Goal: Transaction & Acquisition: Download file/media

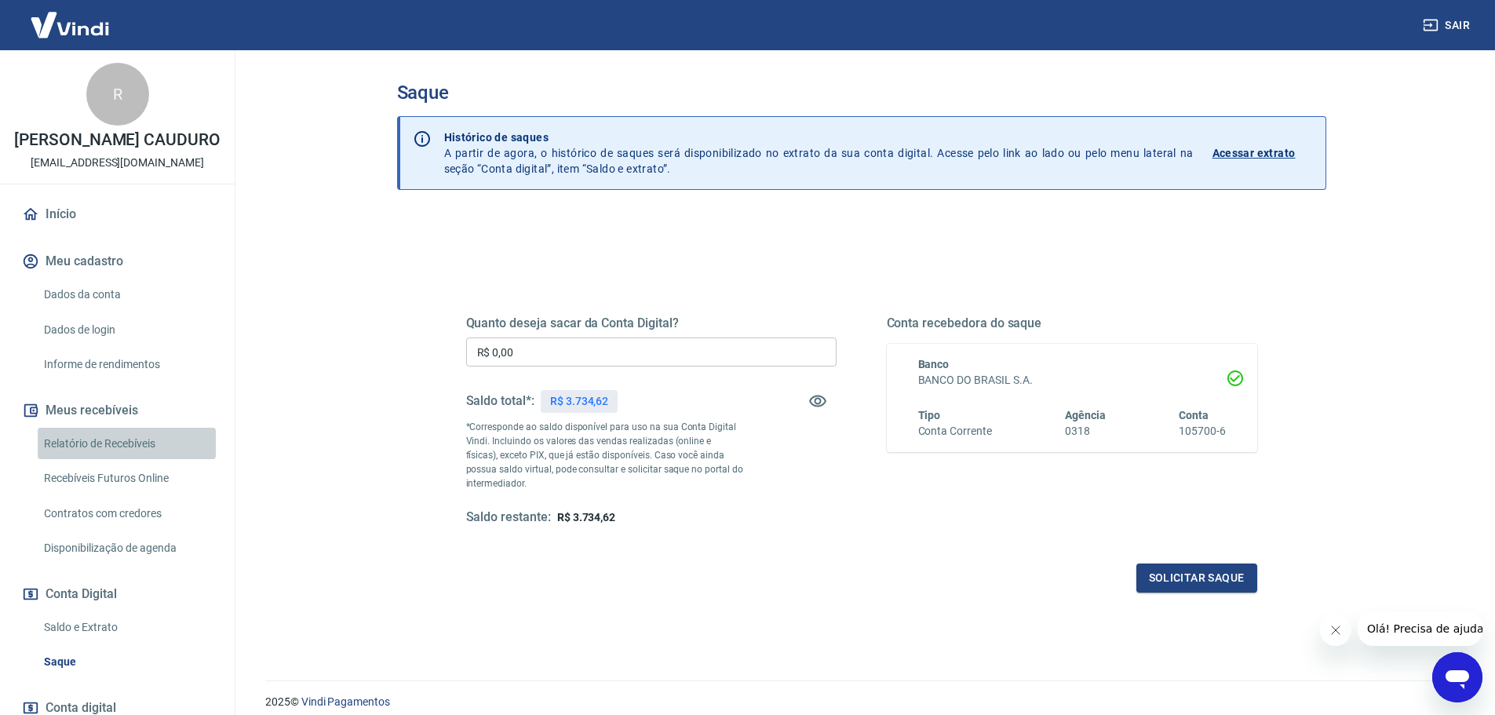
click at [134, 460] on link "Relatório de Recebíveis" at bounding box center [127, 444] width 178 height 32
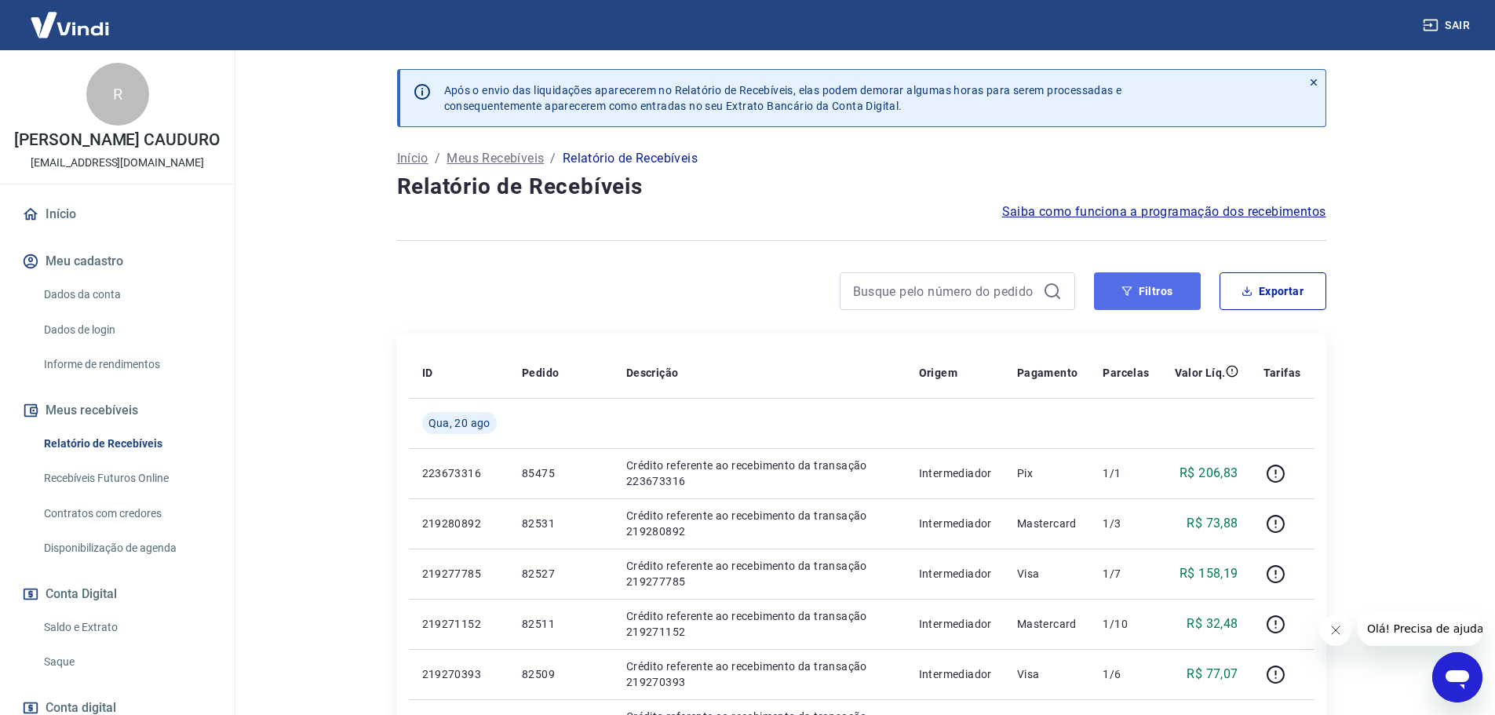
click at [1123, 279] on button "Filtros" at bounding box center [1147, 291] width 107 height 38
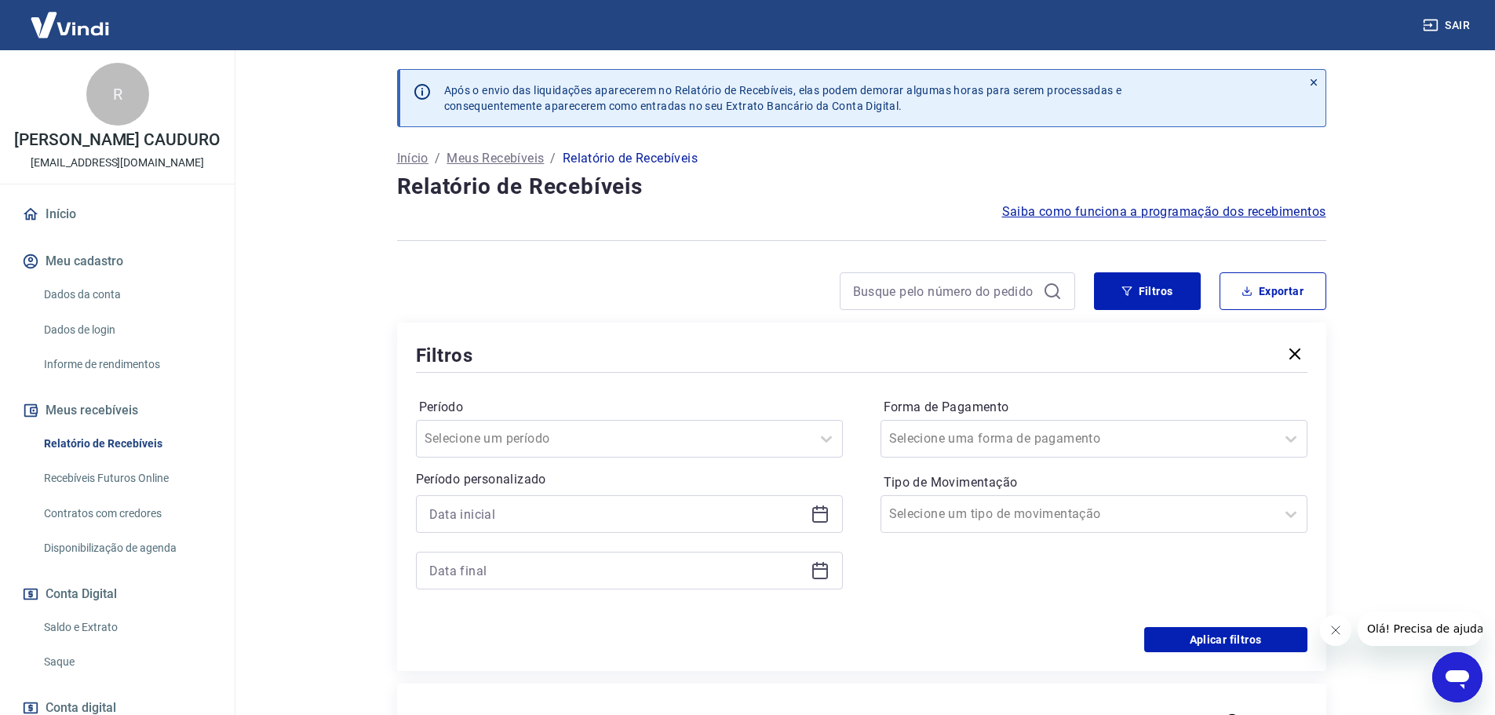
click at [821, 521] on icon at bounding box center [820, 515] width 16 height 16
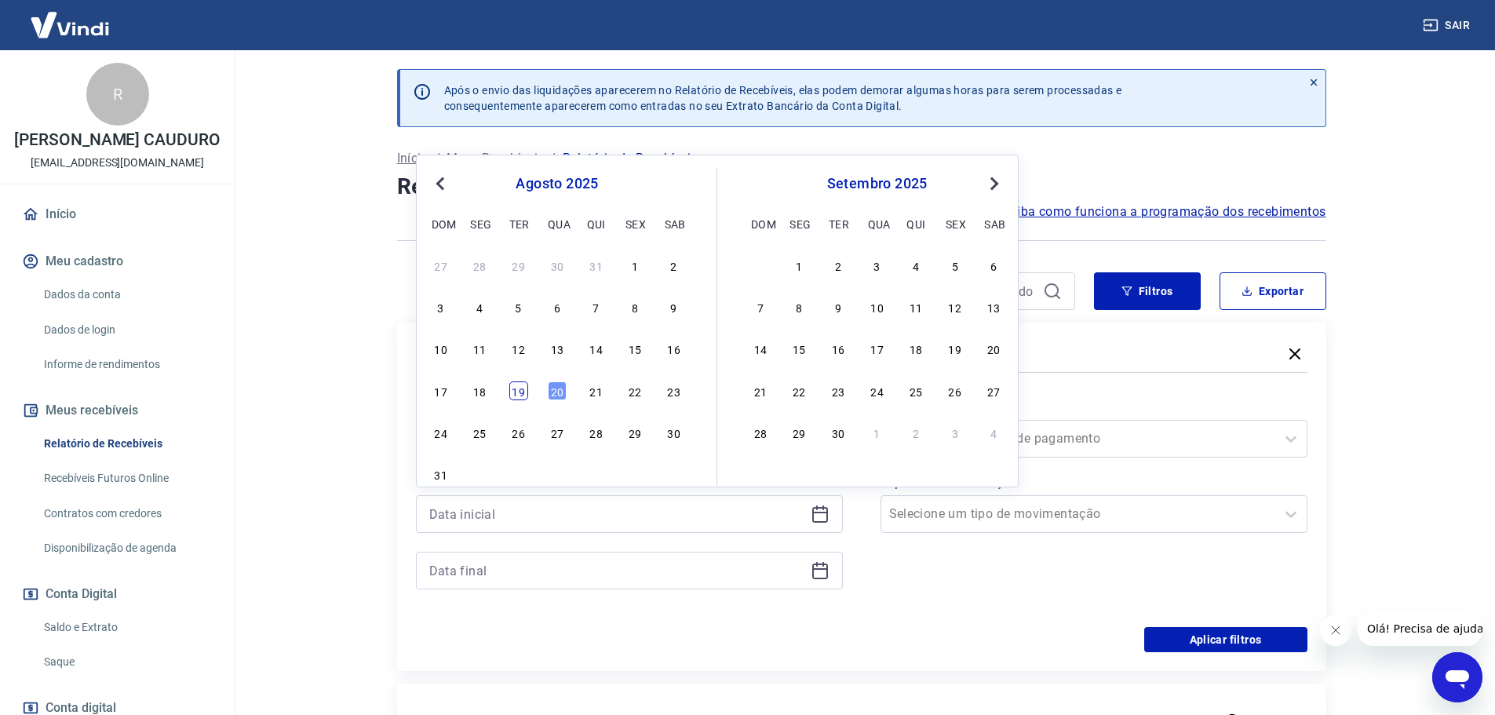
click at [523, 393] on div "19" at bounding box center [518, 391] width 19 height 19
type input "[DATE]"
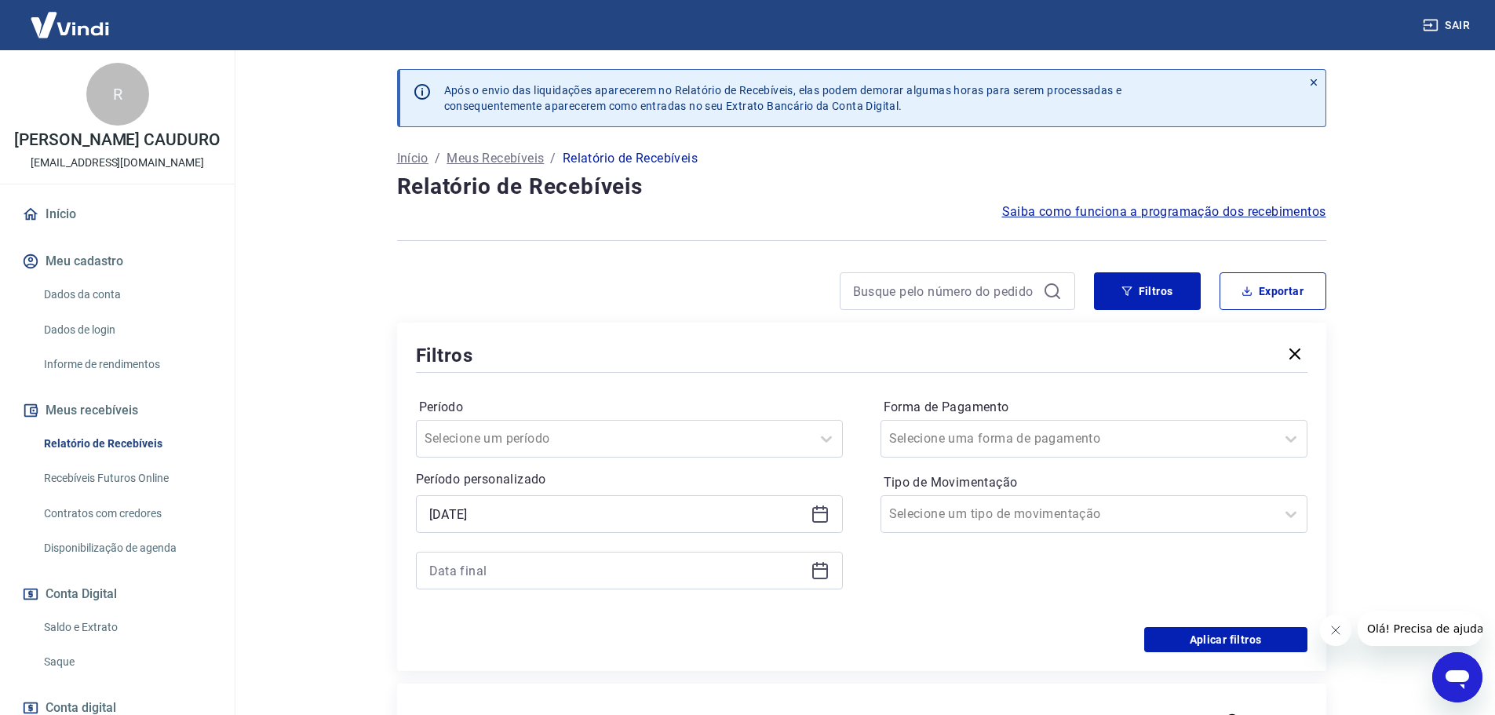
click at [822, 577] on icon at bounding box center [820, 570] width 19 height 19
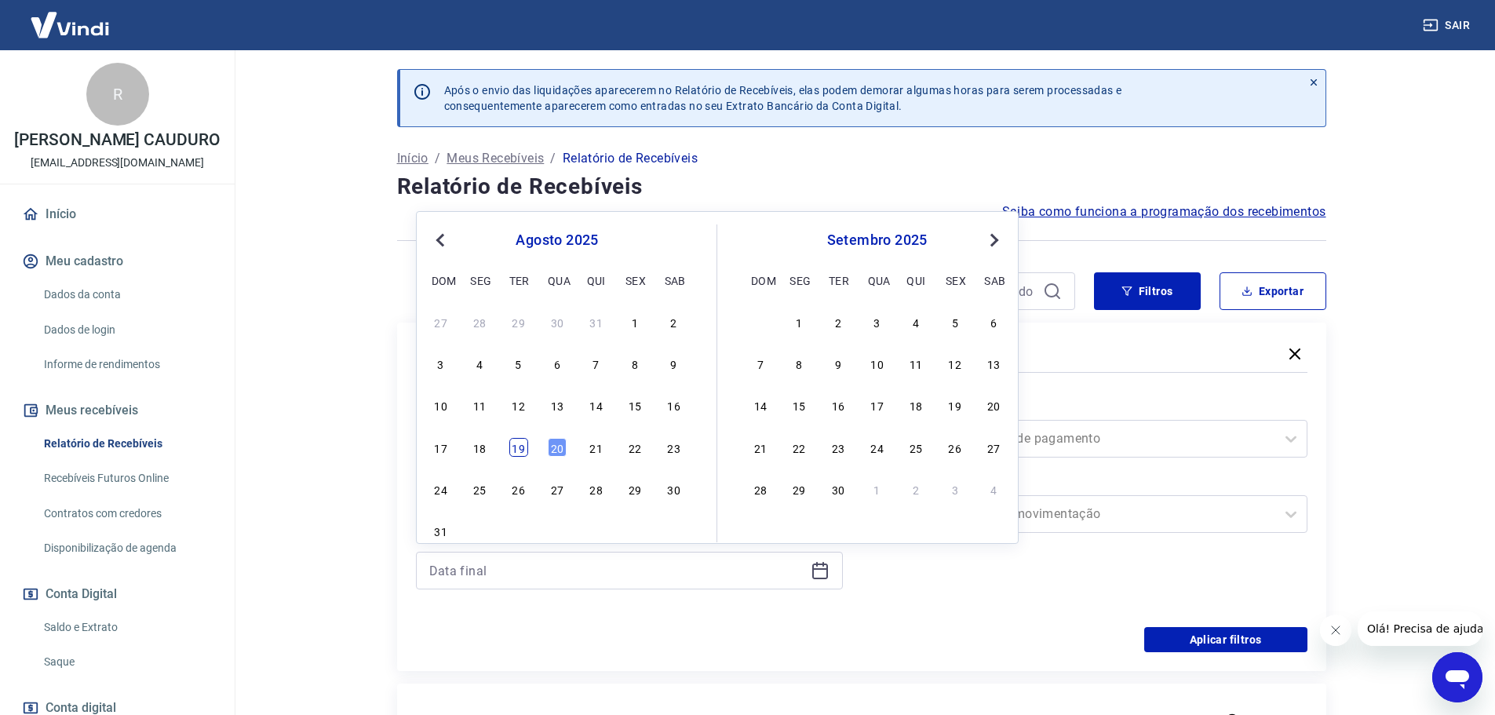
click at [524, 443] on div "19" at bounding box center [518, 447] width 19 height 19
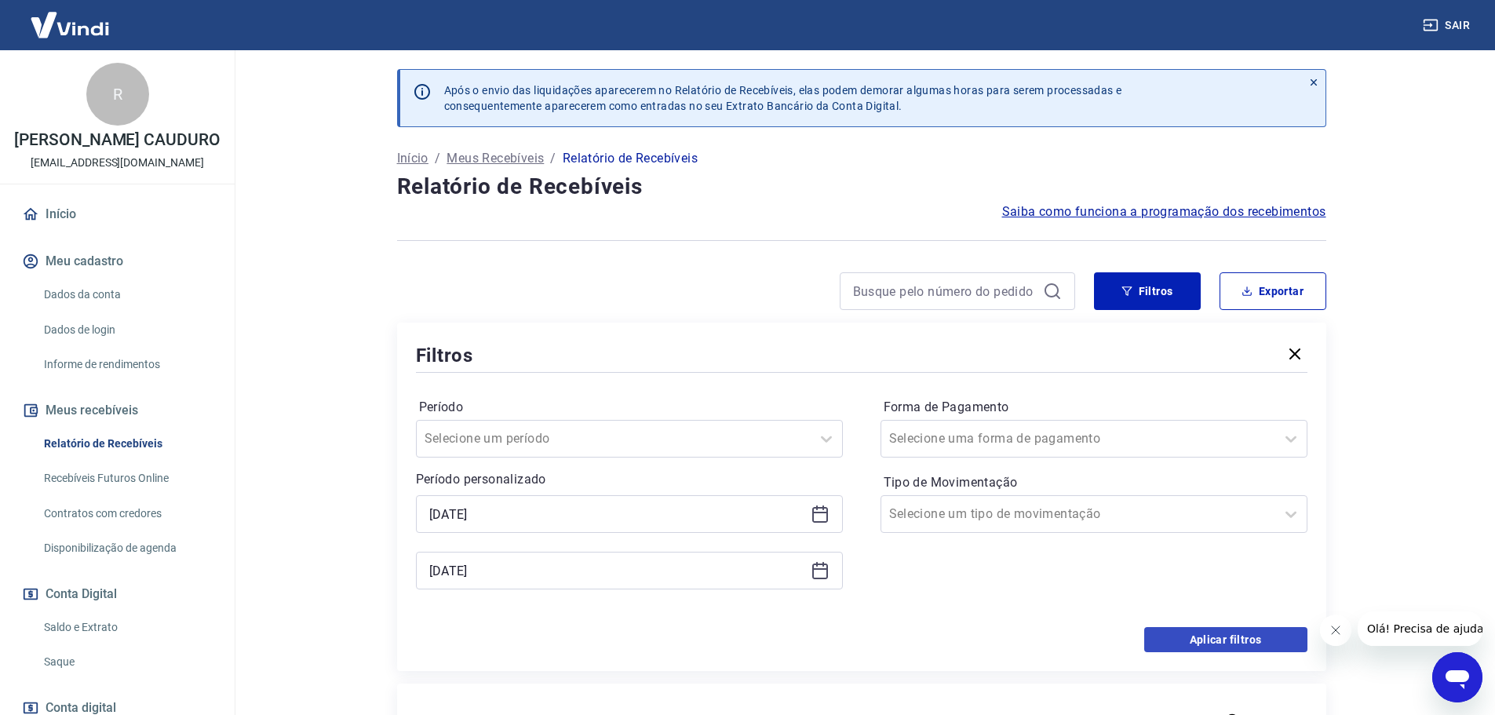
type input "[DATE]"
click at [1240, 641] on button "Aplicar filtros" at bounding box center [1226, 639] width 163 height 25
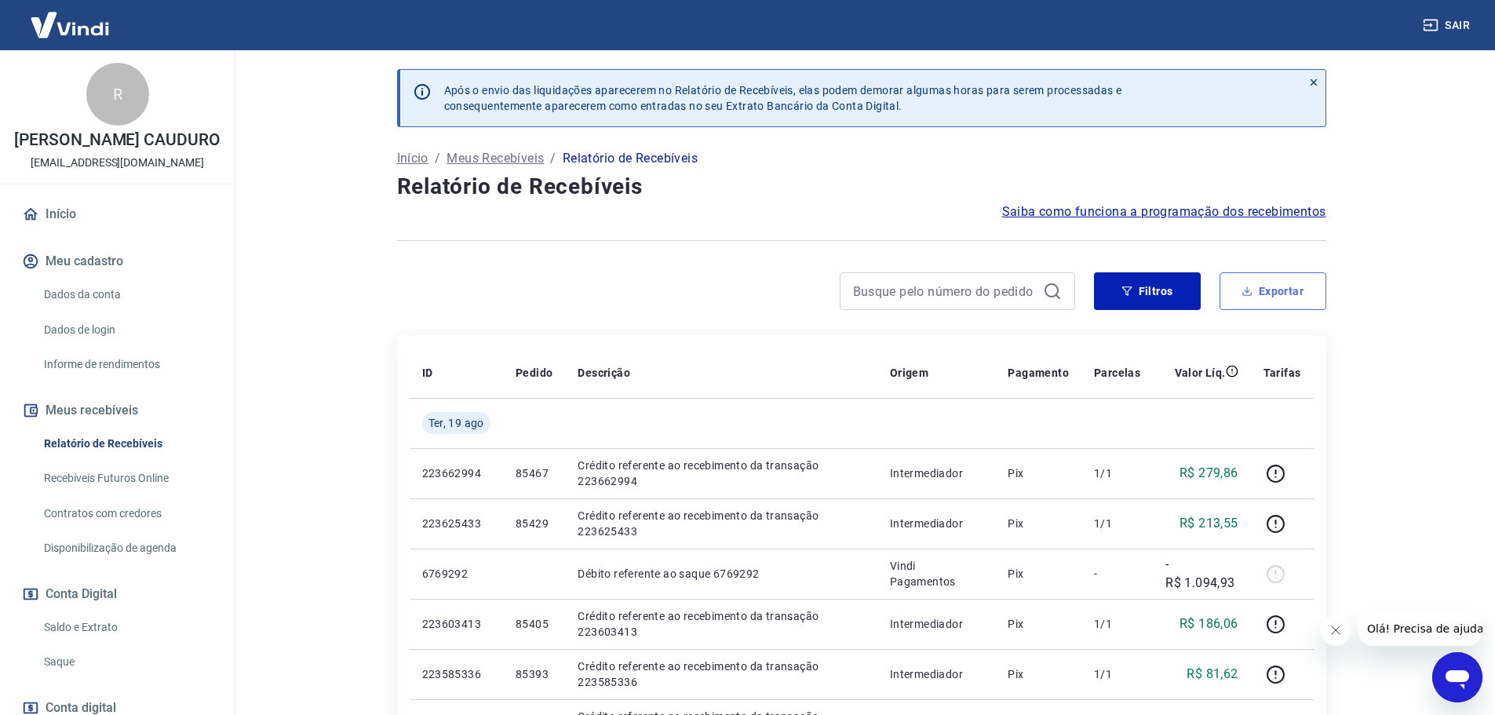
click at [1312, 290] on button "Exportar" at bounding box center [1273, 291] width 107 height 38
type input "[DATE]"
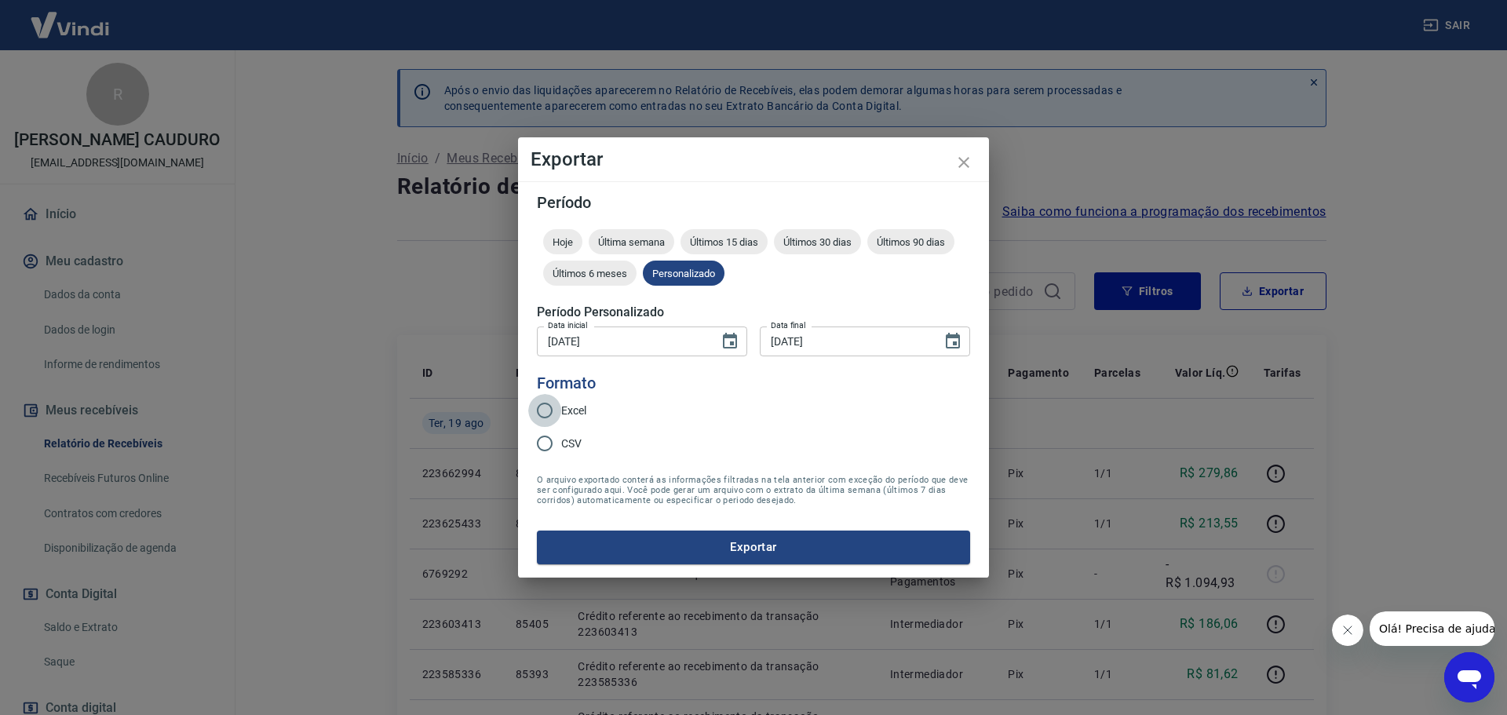
click at [544, 407] on input "Excel" at bounding box center [544, 410] width 33 height 33
radio input "true"
click at [674, 550] on button "Exportar" at bounding box center [753, 547] width 433 height 33
